Goal: Find specific page/section: Find specific page/section

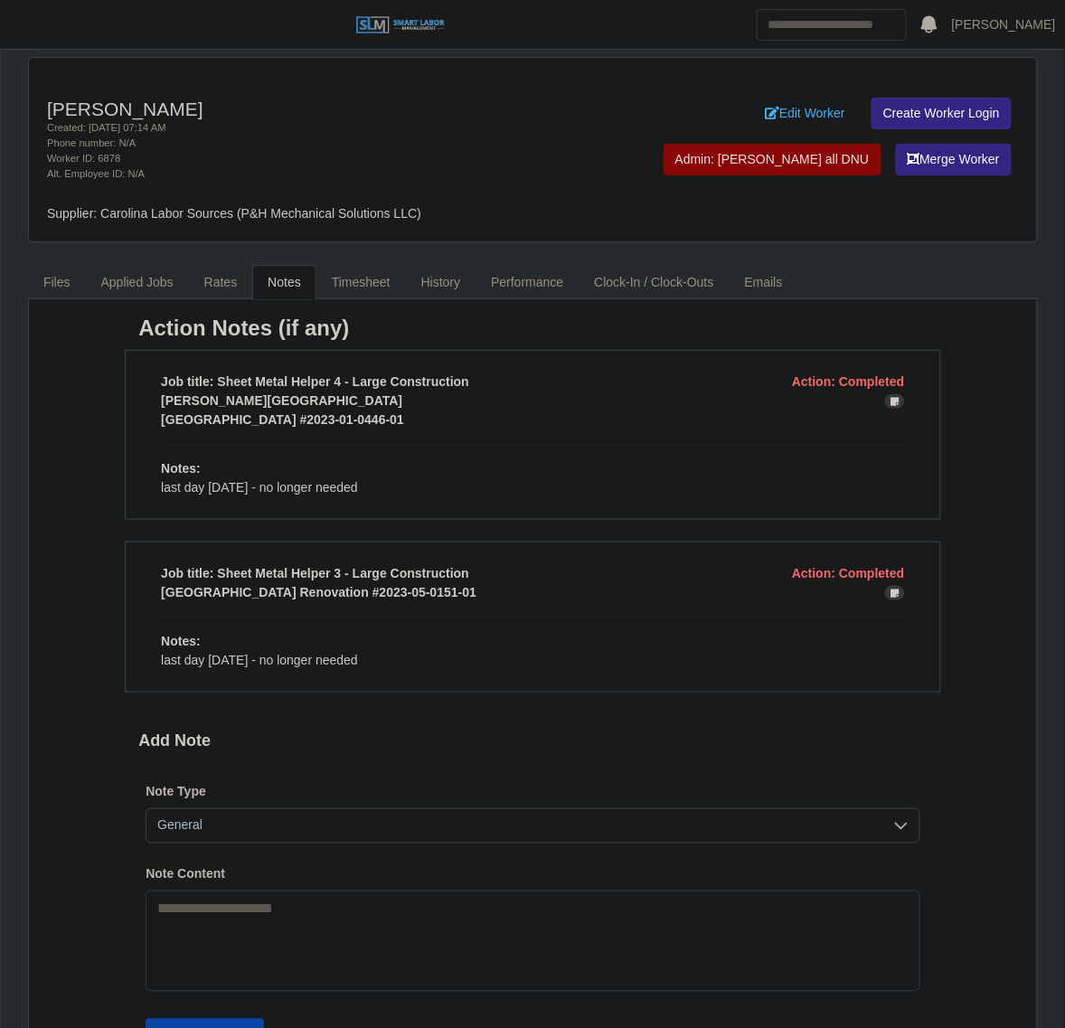
click at [414, 692] on div "Action Notes (if any) Job title: Sheet Metal Helper 4 - Large Construction Acti…" at bounding box center [532, 732] width 815 height 837
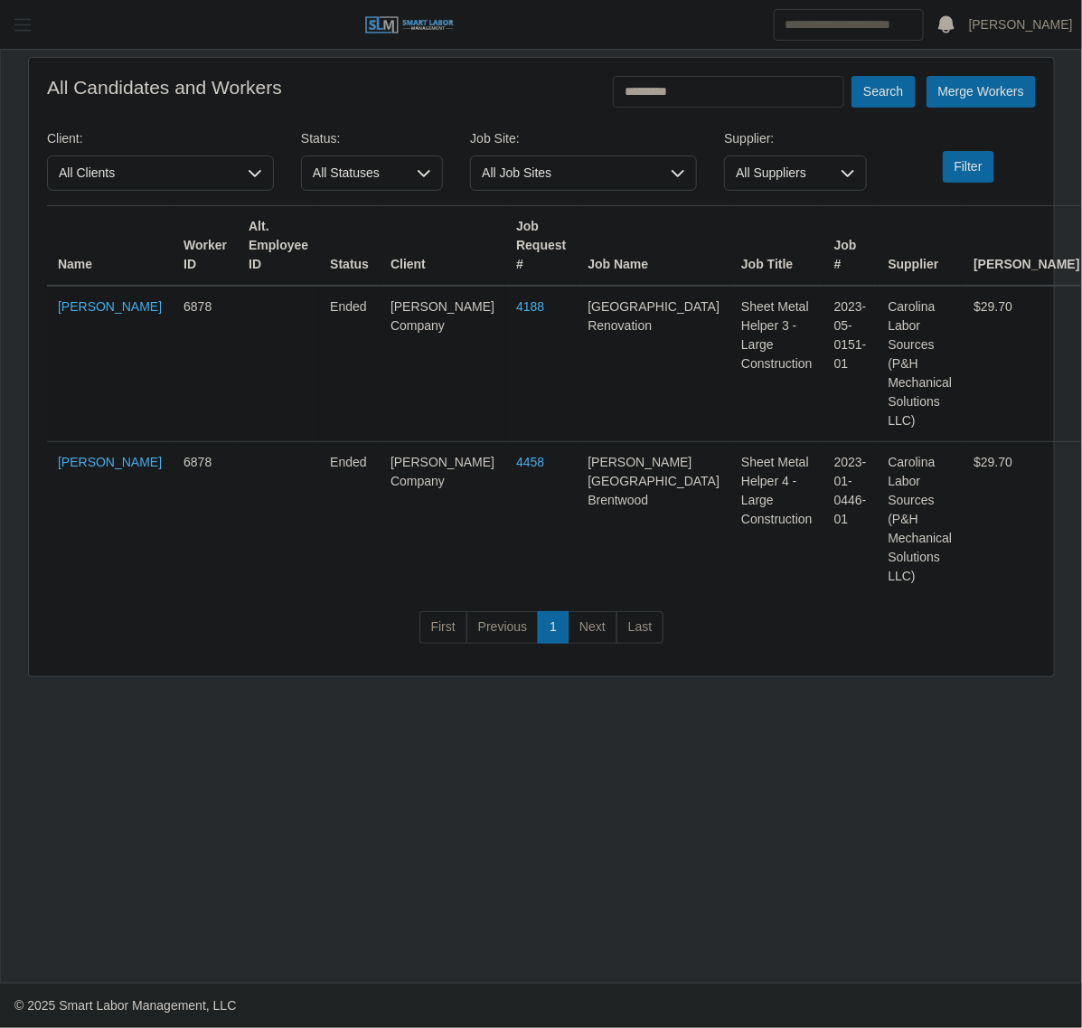
click at [28, 33] on span "button" at bounding box center [23, 24] width 24 height 21
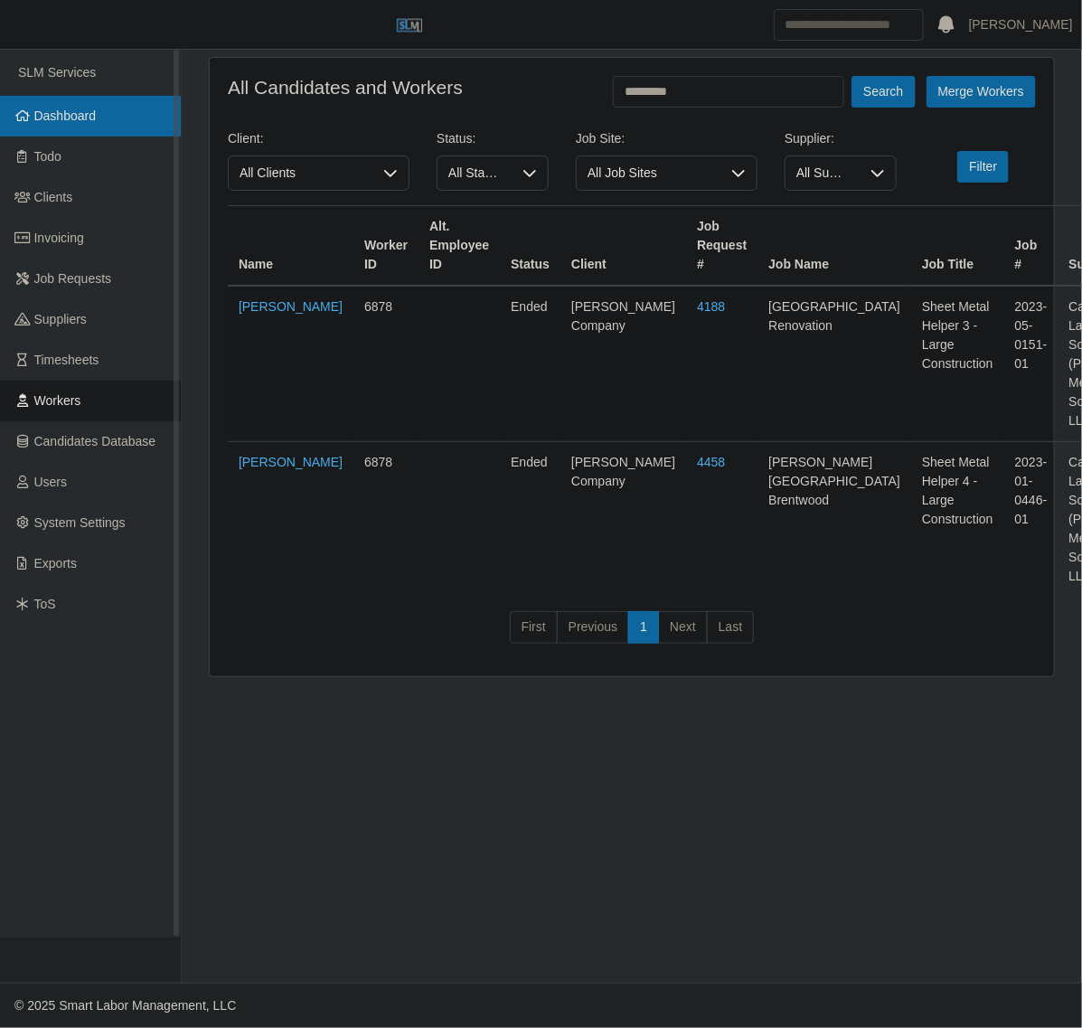
click at [63, 108] on span "Dashboard" at bounding box center [65, 115] width 62 height 14
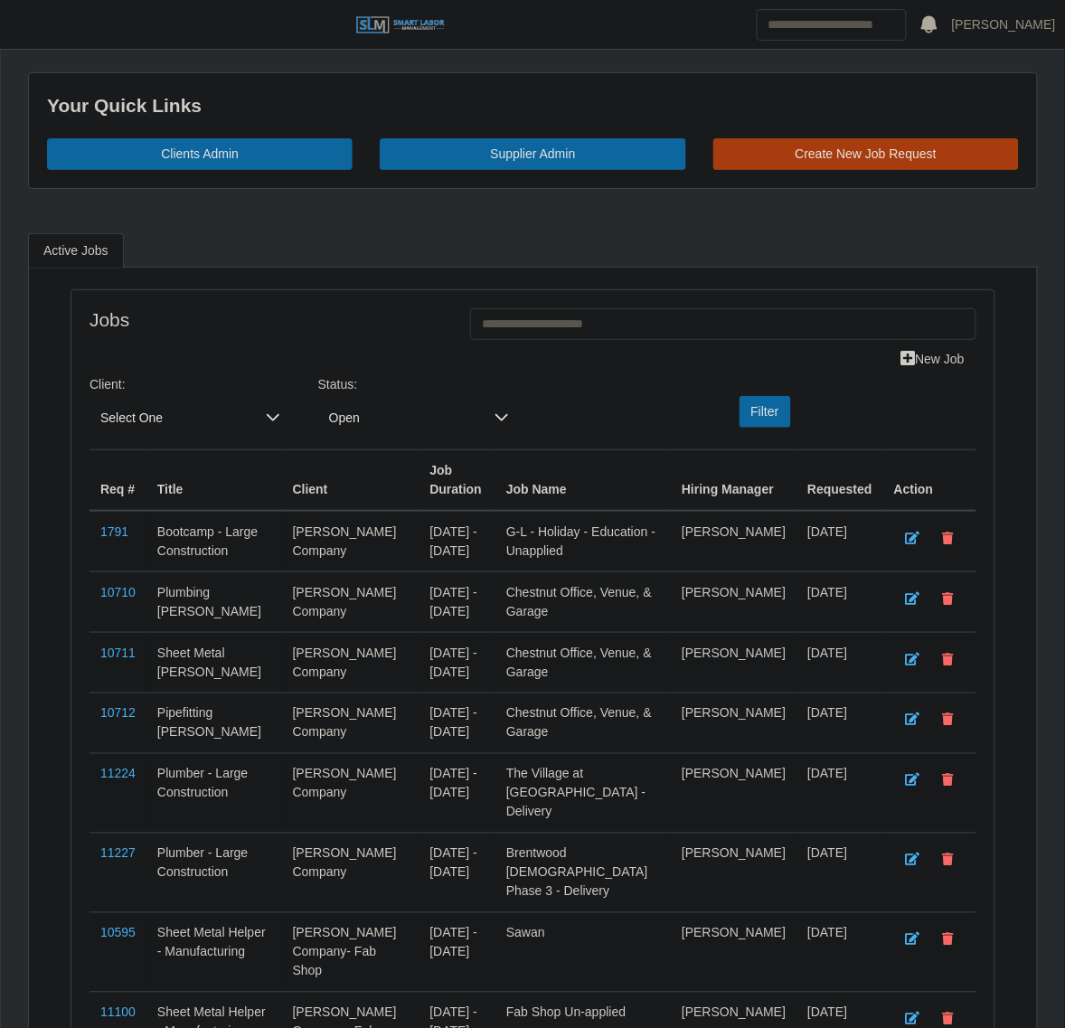
drag, startPoint x: 41, startPoint y: 30, endPoint x: 51, endPoint y: 133, distance: 103.5
click at [41, 30] on button "button" at bounding box center [22, 25] width 45 height 30
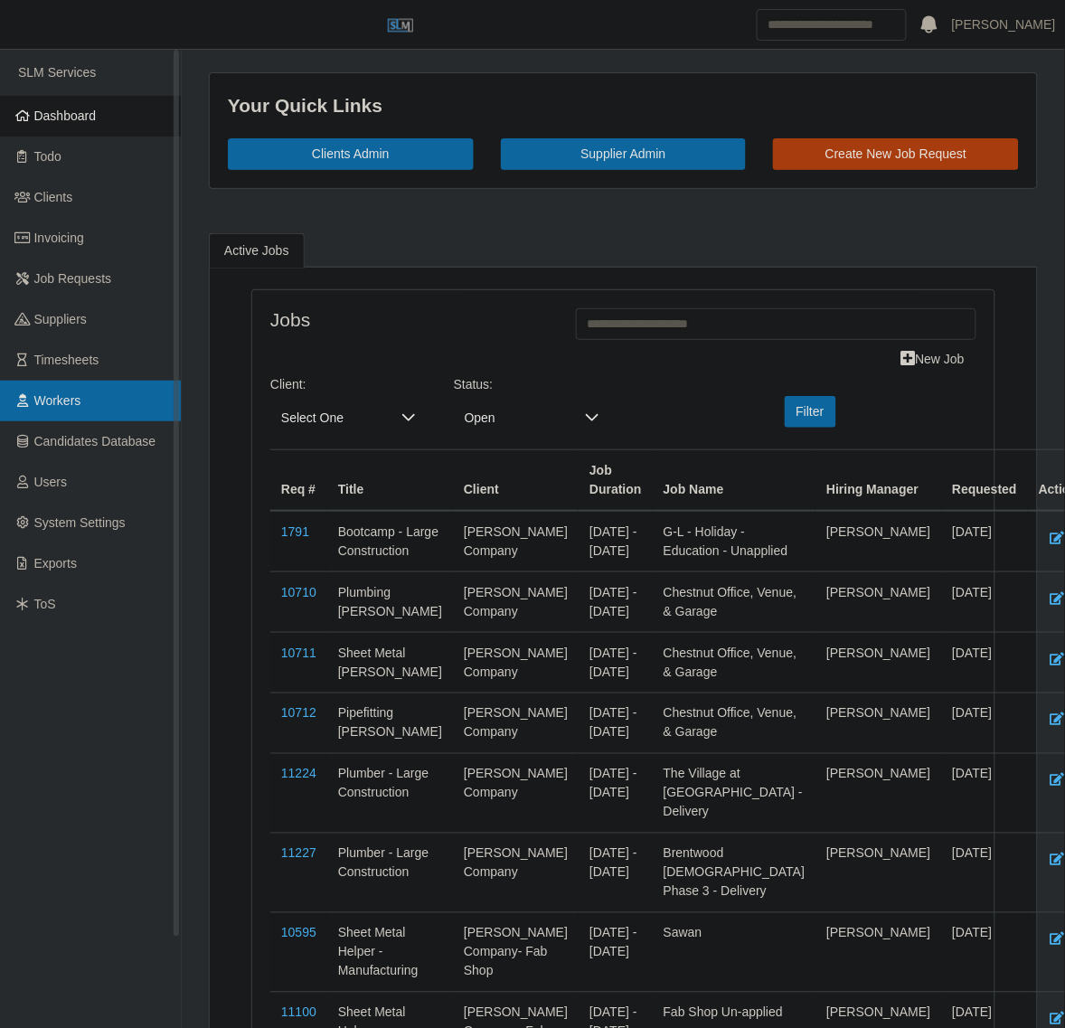
click at [61, 395] on span "Workers" at bounding box center [57, 400] width 47 height 14
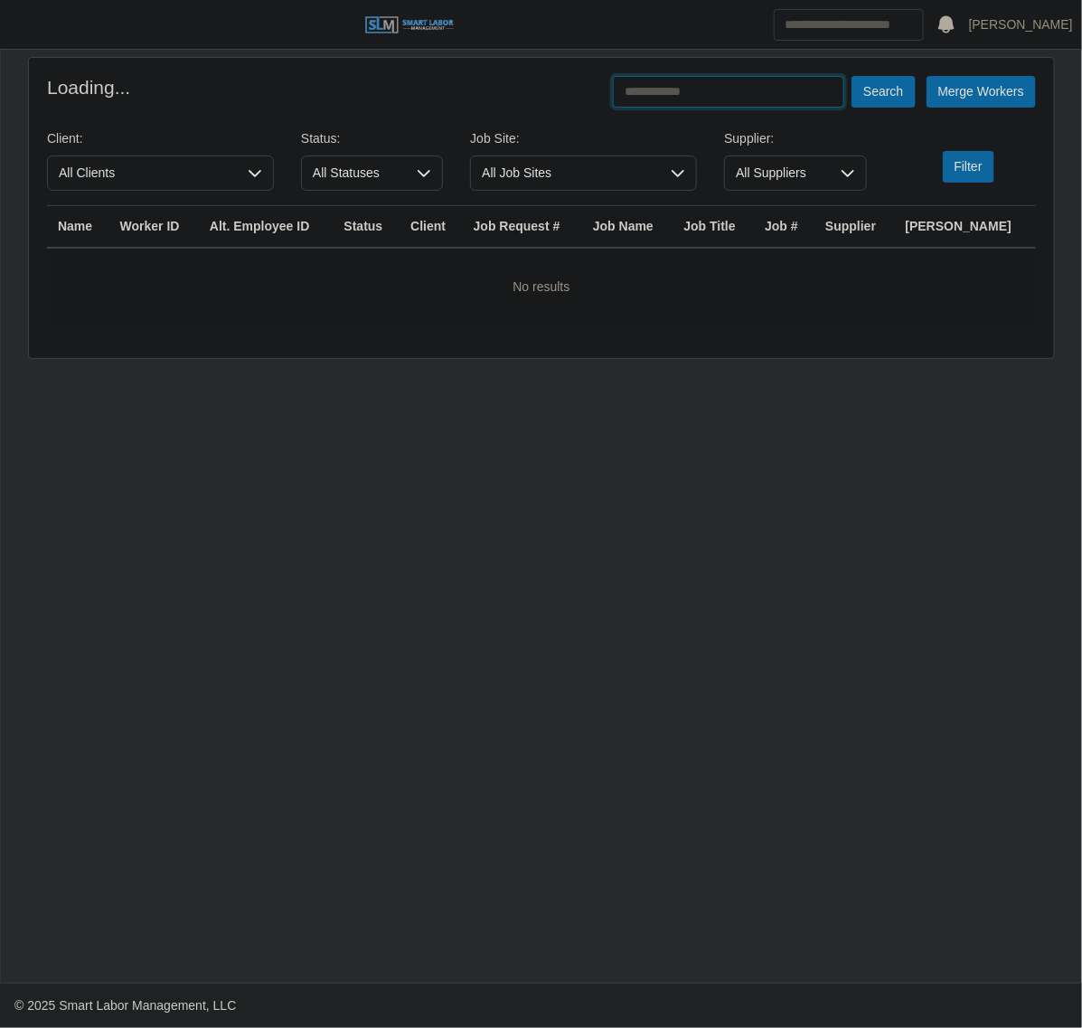
click at [748, 84] on input "text" at bounding box center [728, 92] width 231 height 32
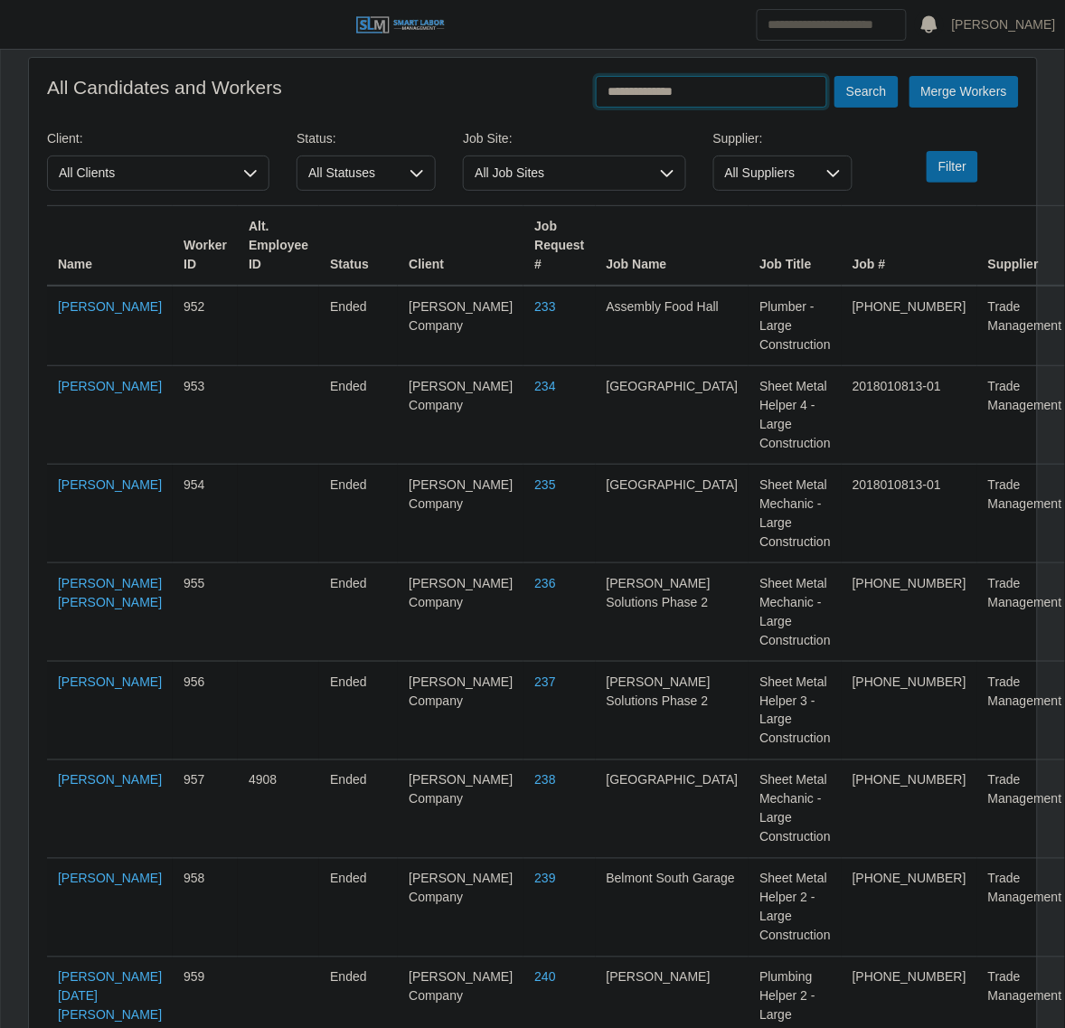
type input "**********"
click at [834, 76] on button "Search" at bounding box center [865, 92] width 63 height 32
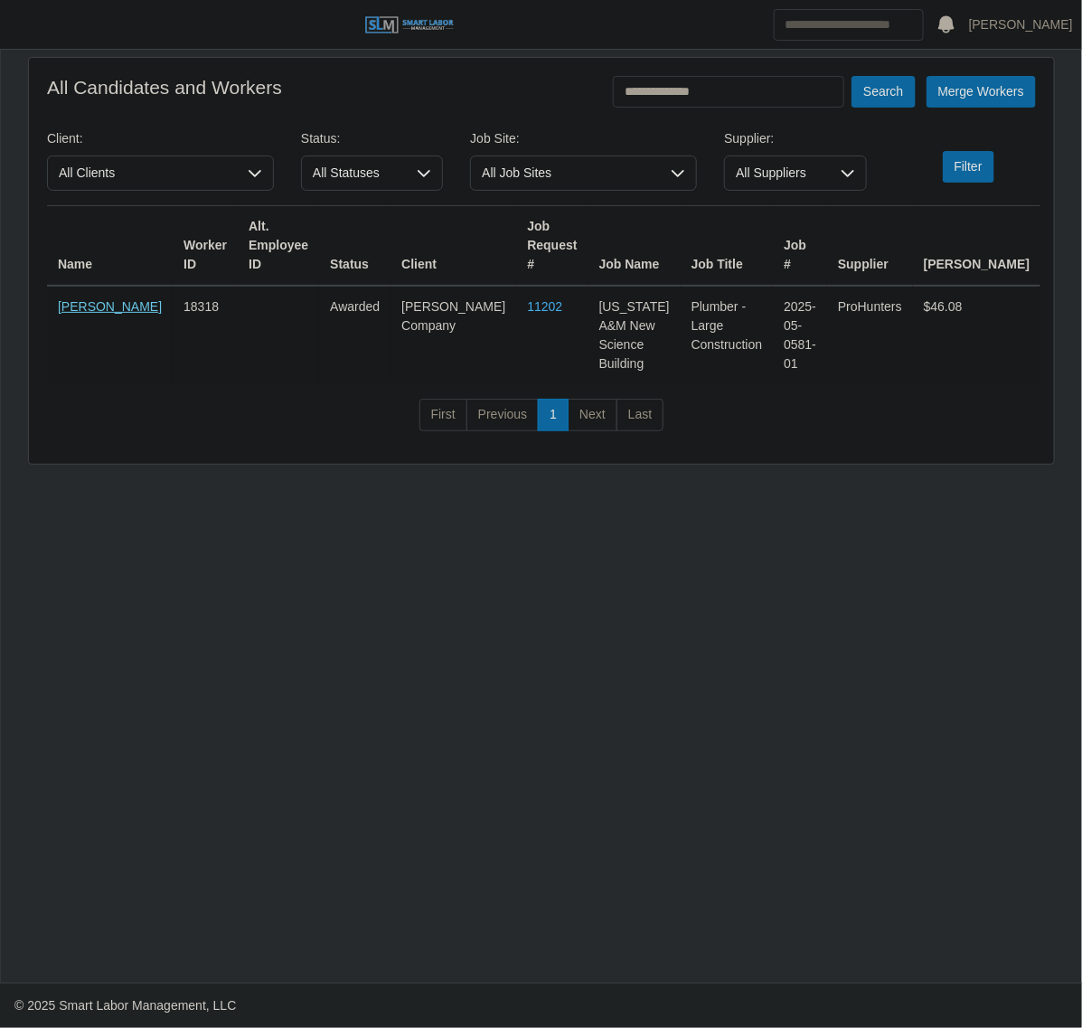
click at [83, 314] on link "Gilberto Lopez Lopez" at bounding box center [110, 306] width 104 height 14
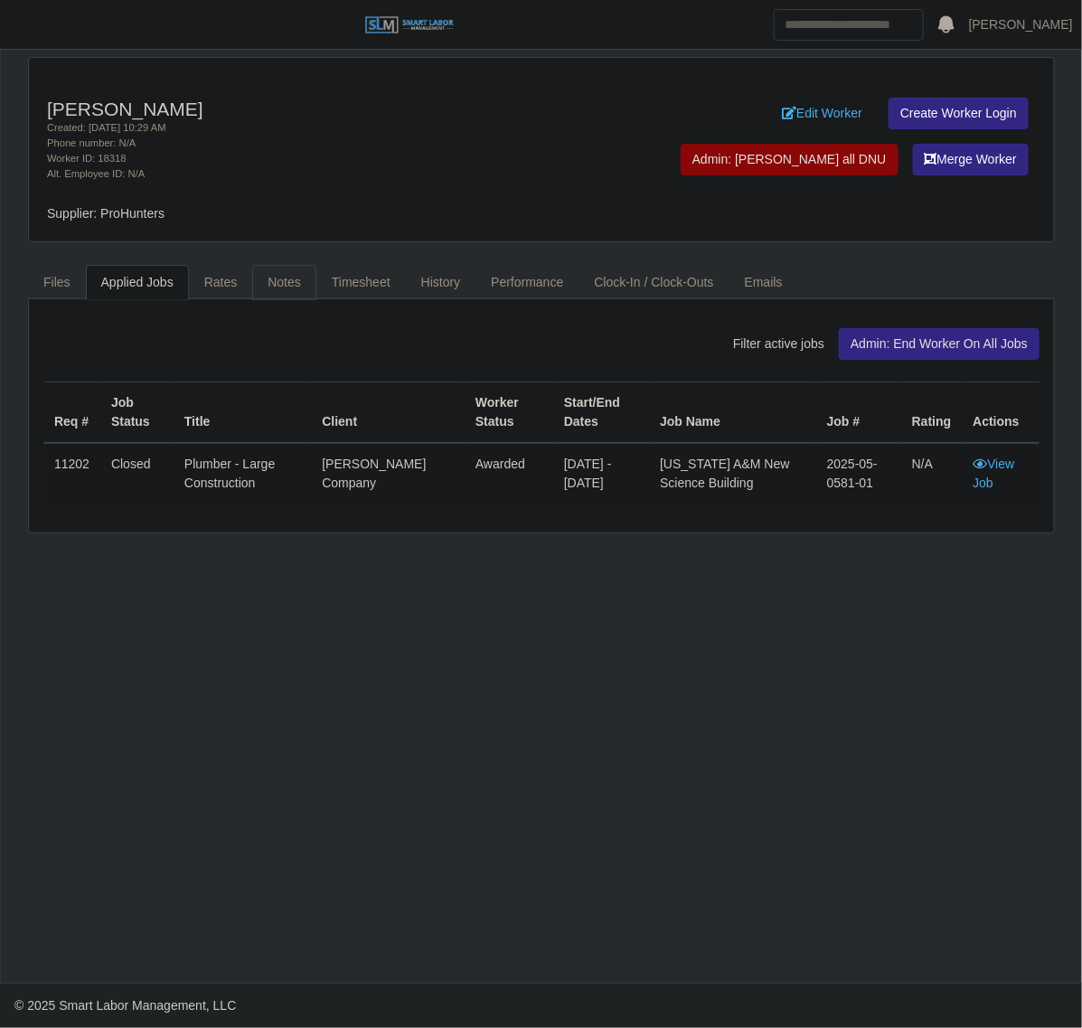
click at [262, 278] on link "Notes" at bounding box center [284, 282] width 64 height 35
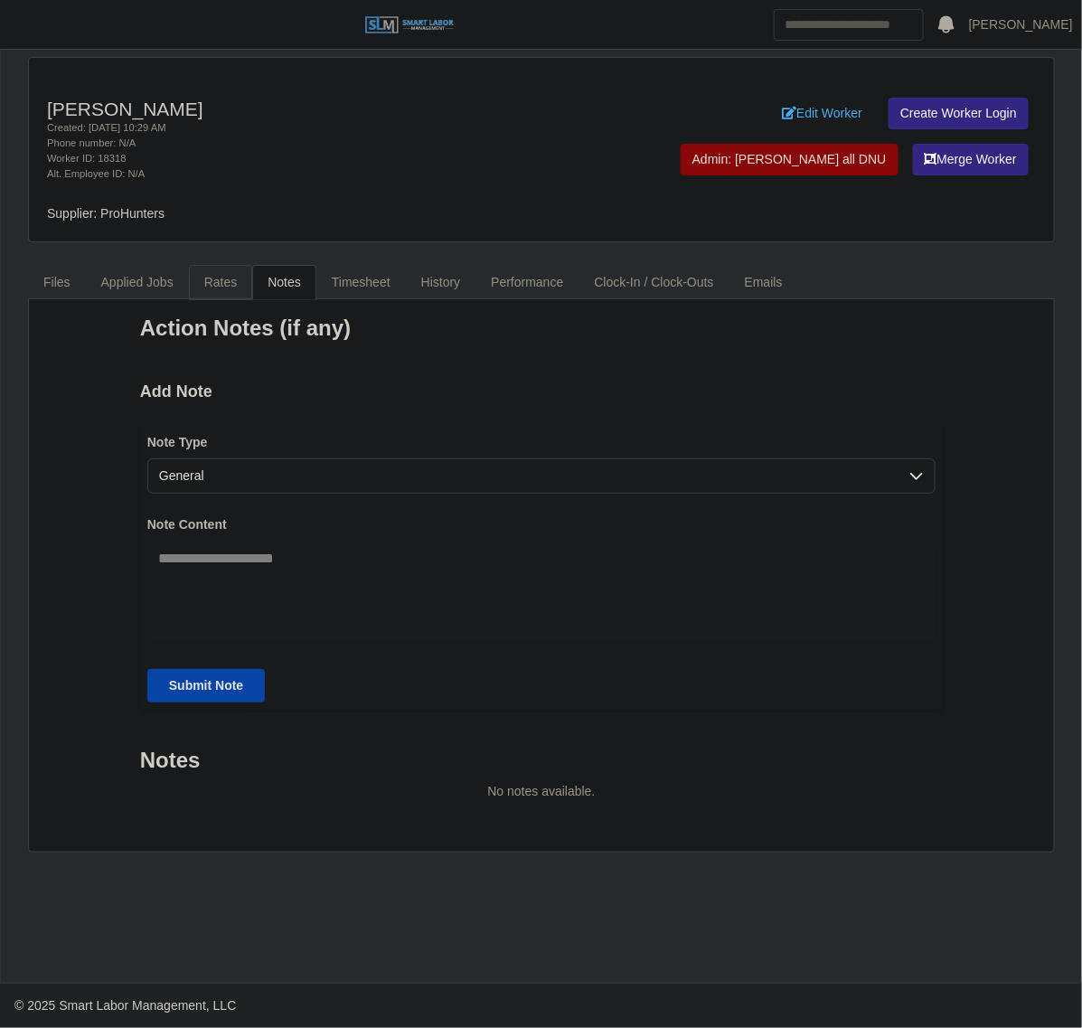
click at [227, 294] on link "Rates" at bounding box center [221, 282] width 64 height 35
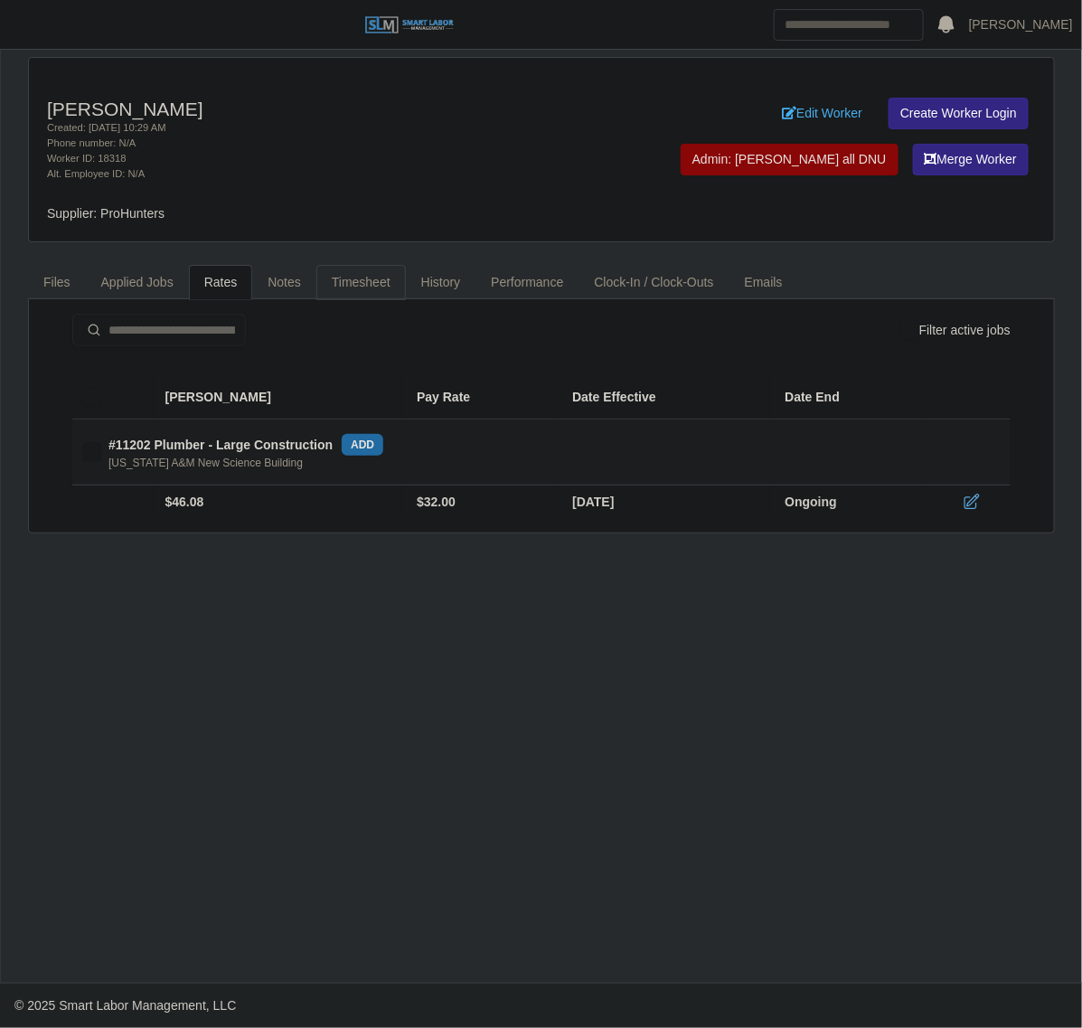
click at [326, 271] on link "Timesheet" at bounding box center [361, 282] width 90 height 35
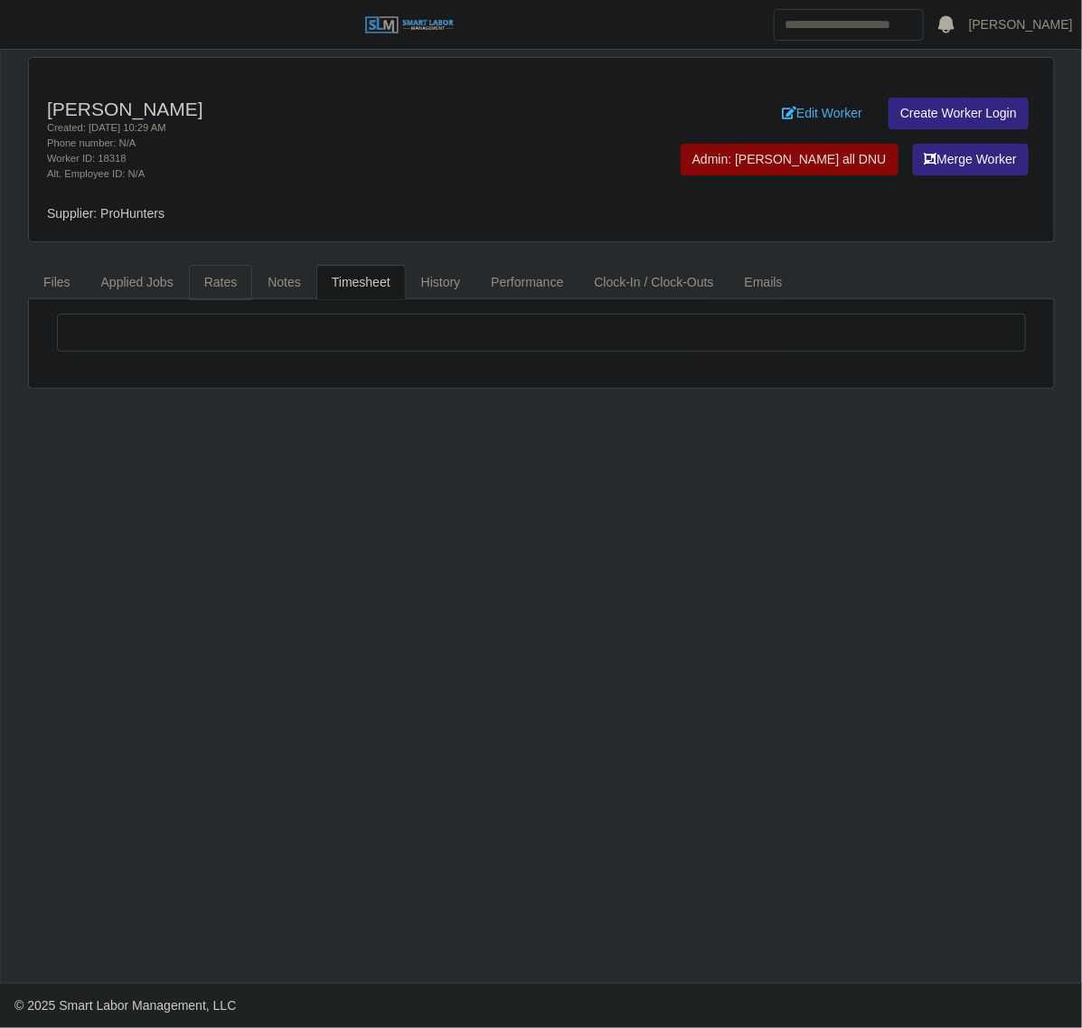
click at [245, 282] on link "Rates" at bounding box center [221, 282] width 64 height 35
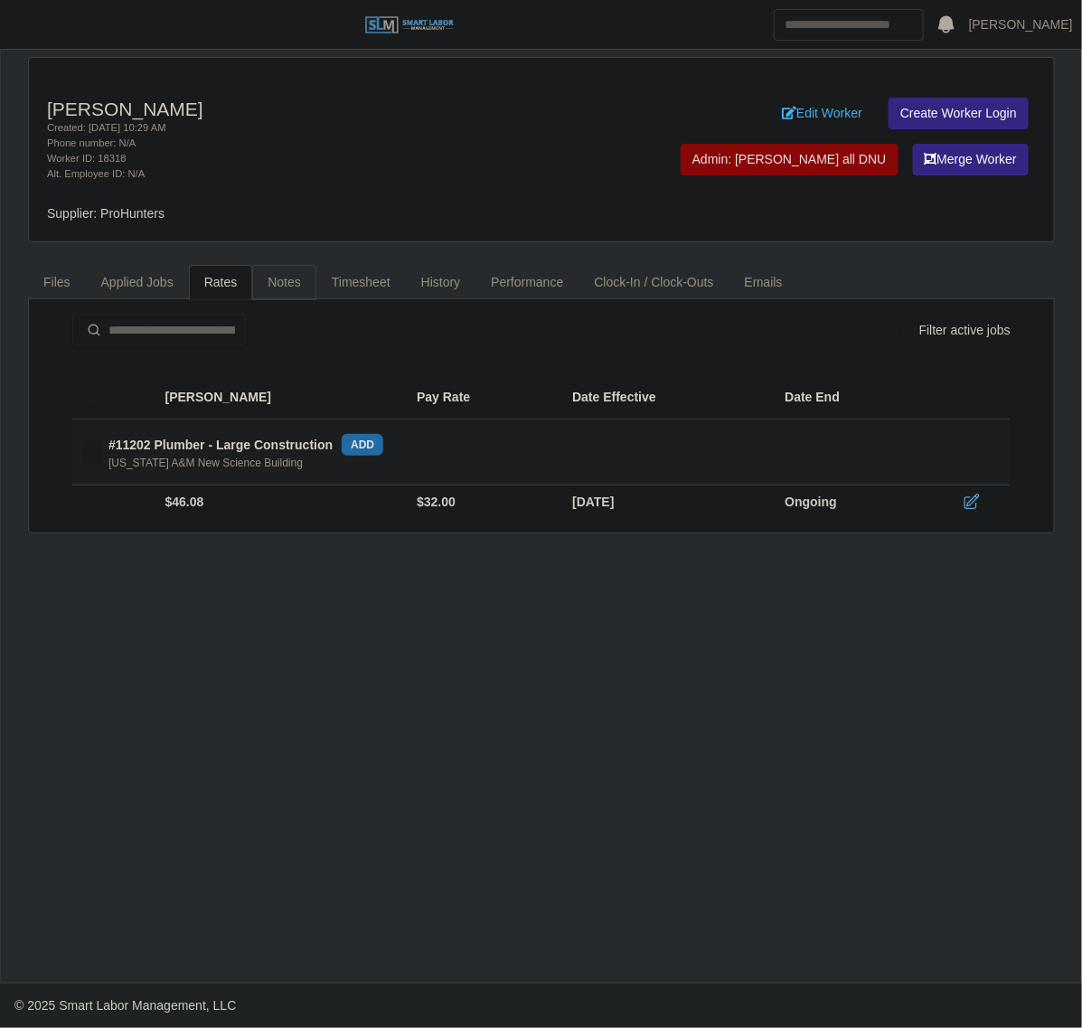
click at [291, 280] on link "Notes" at bounding box center [284, 282] width 64 height 35
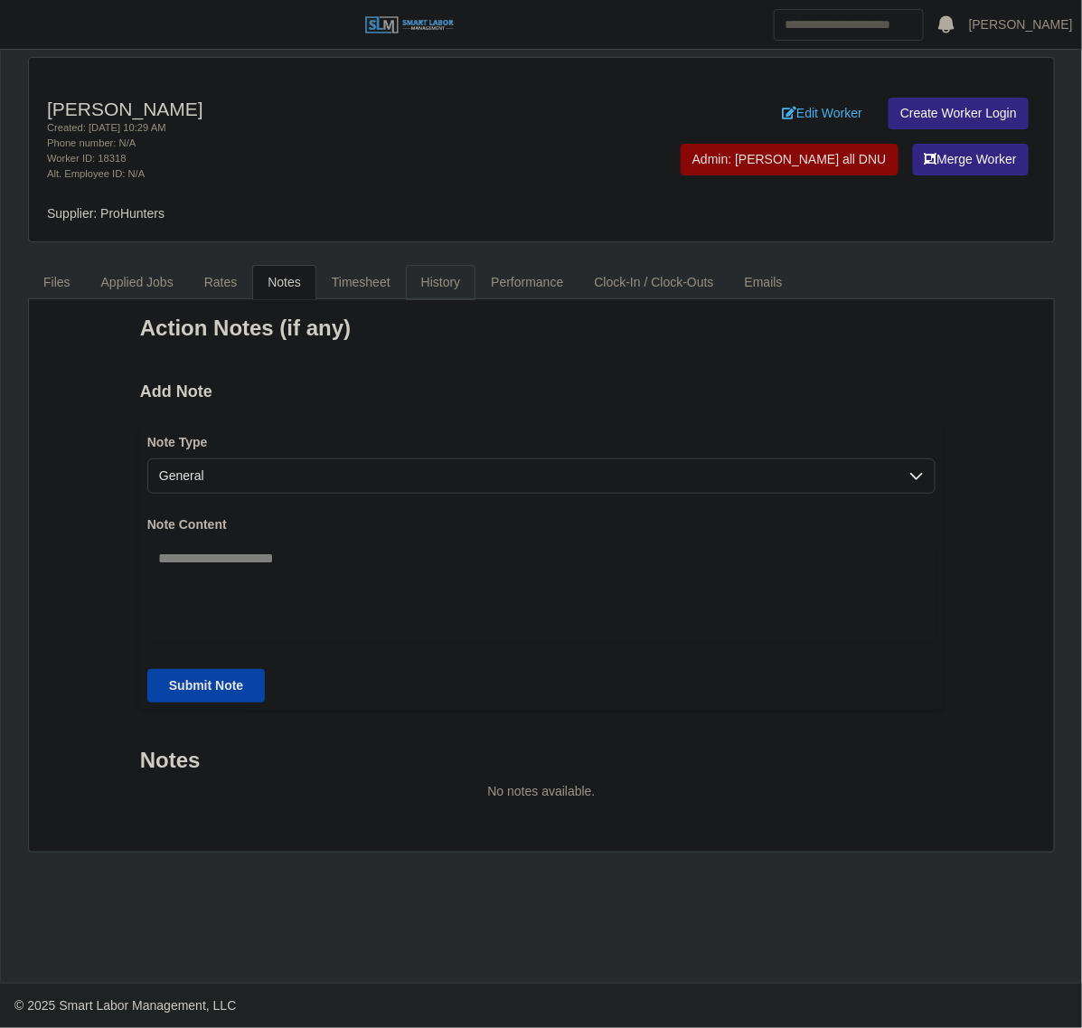
click at [449, 283] on link "History" at bounding box center [441, 282] width 71 height 35
